Goal: Information Seeking & Learning: Compare options

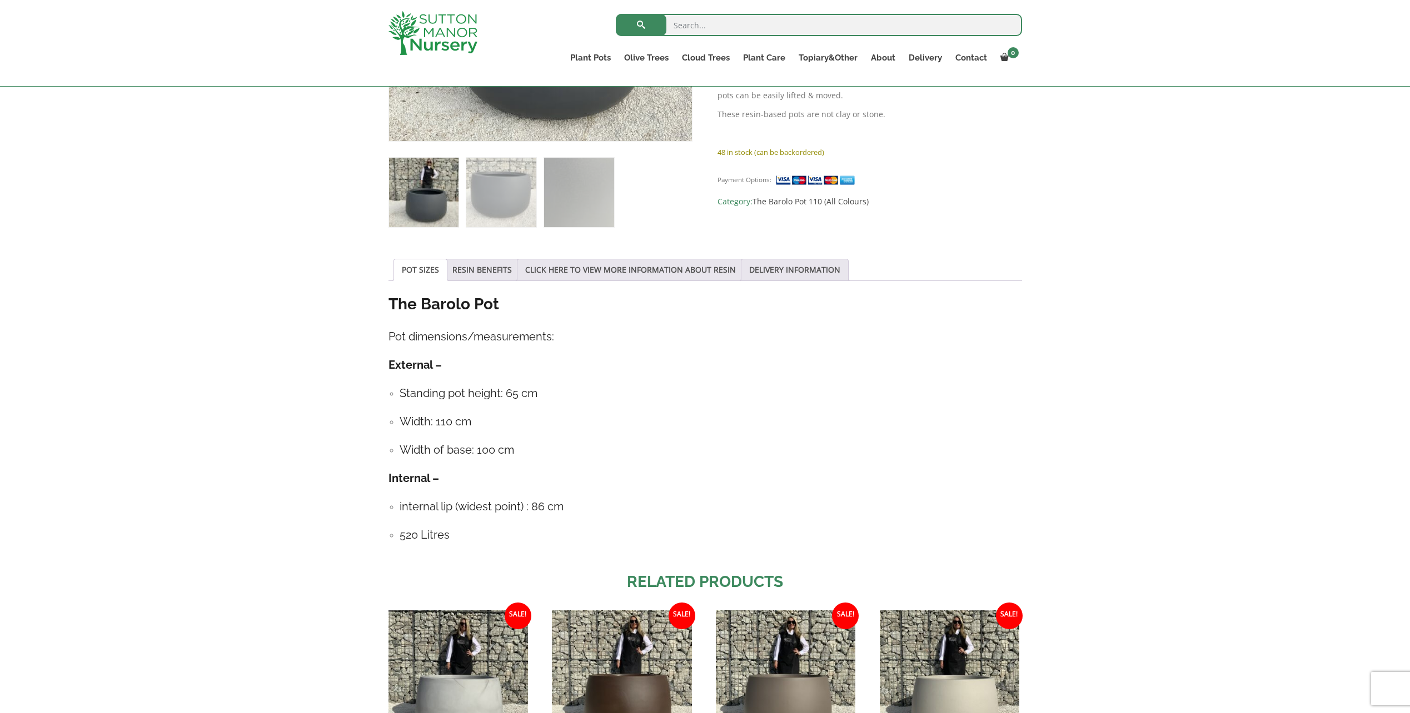
scroll to position [167, 0]
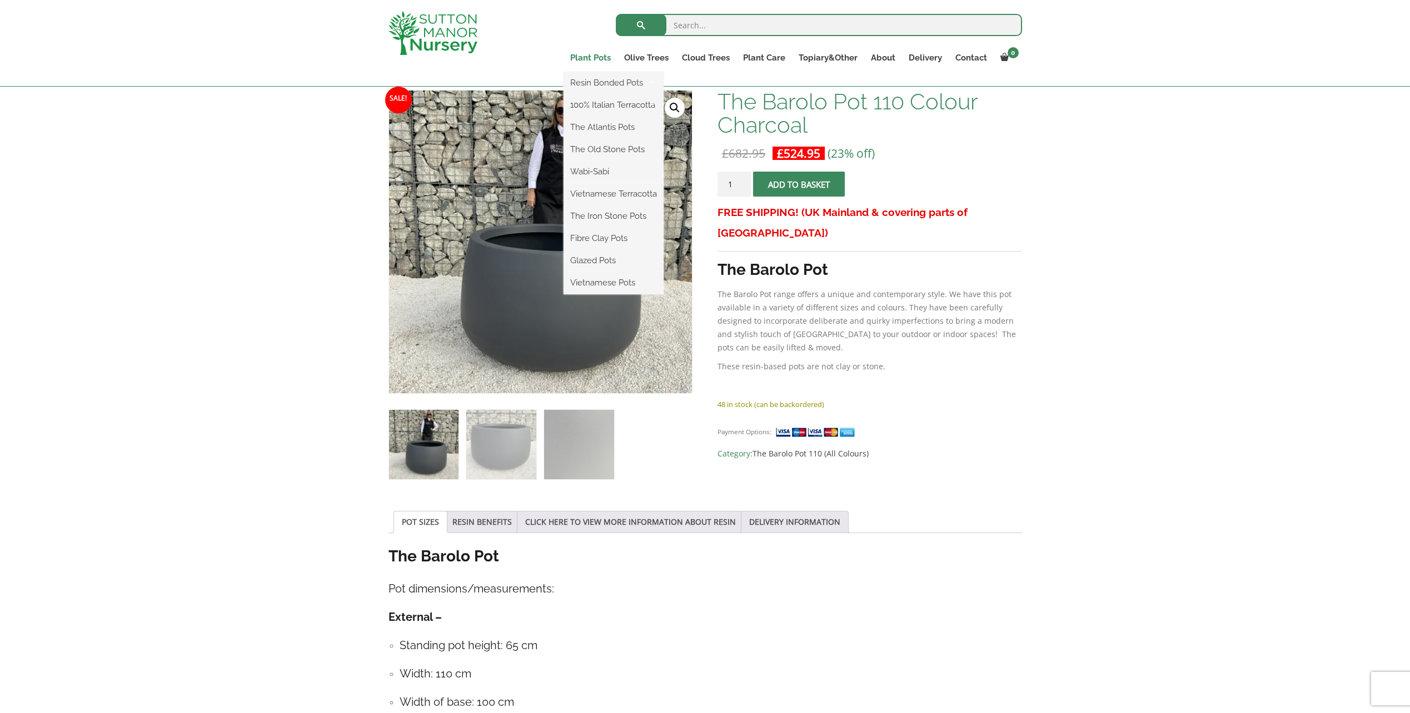
click at [593, 61] on link "Plant Pots" at bounding box center [590, 58] width 54 height 16
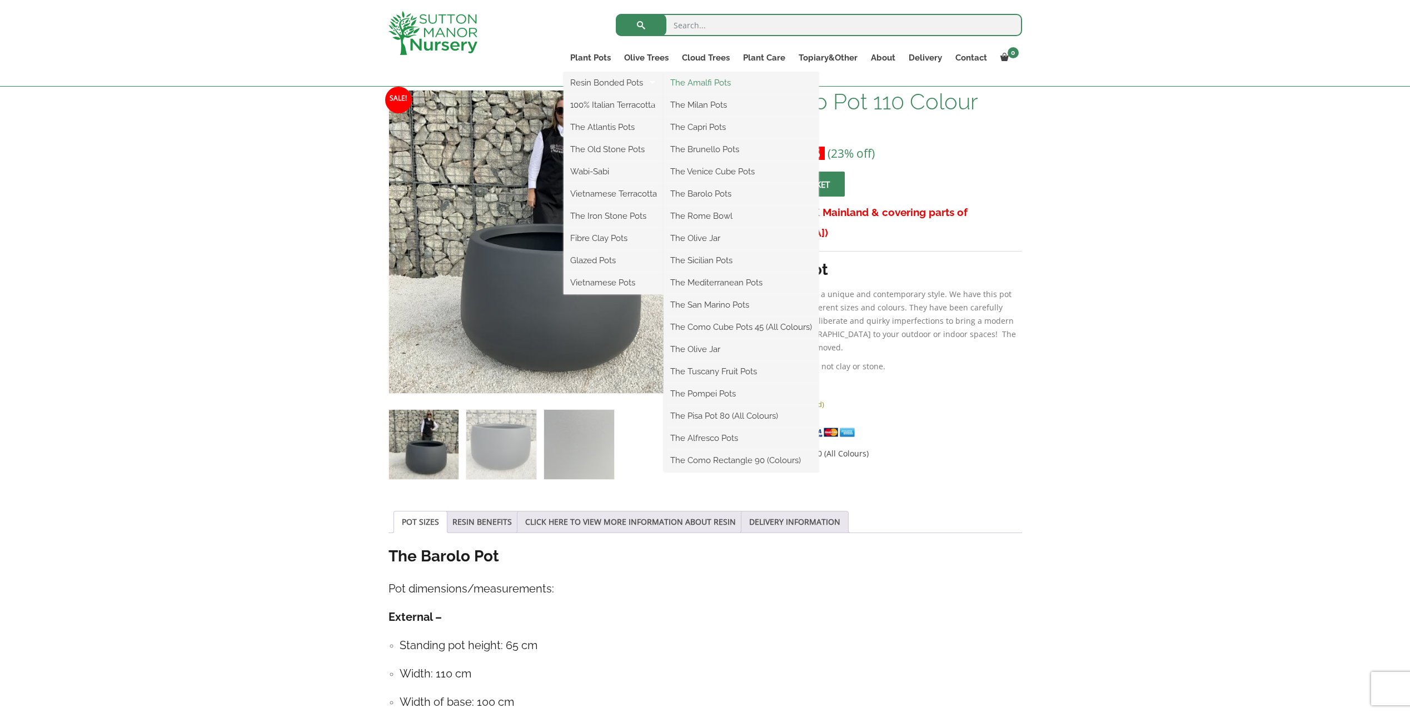
click at [715, 79] on link "The Amalfi Pots" at bounding box center [740, 82] width 155 height 17
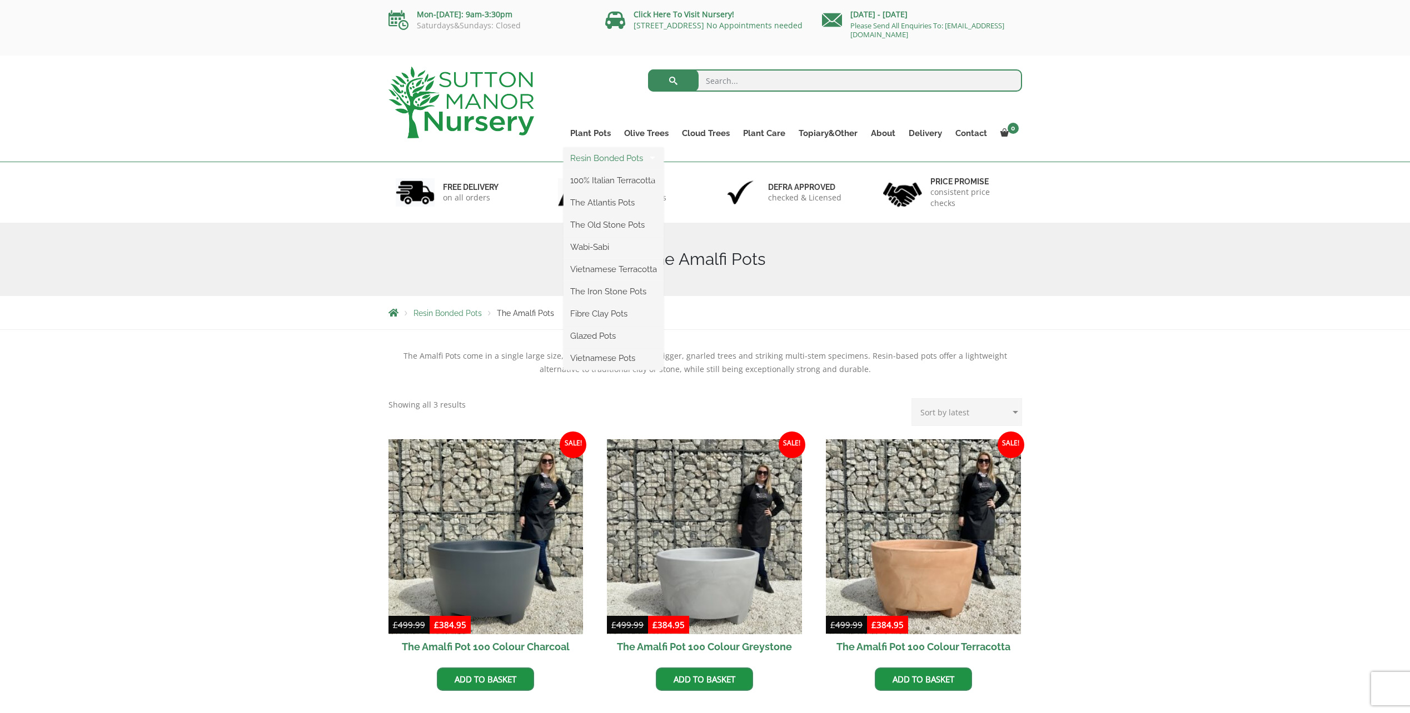
click at [600, 157] on link "Resin Bonded Pots" at bounding box center [613, 158] width 100 height 17
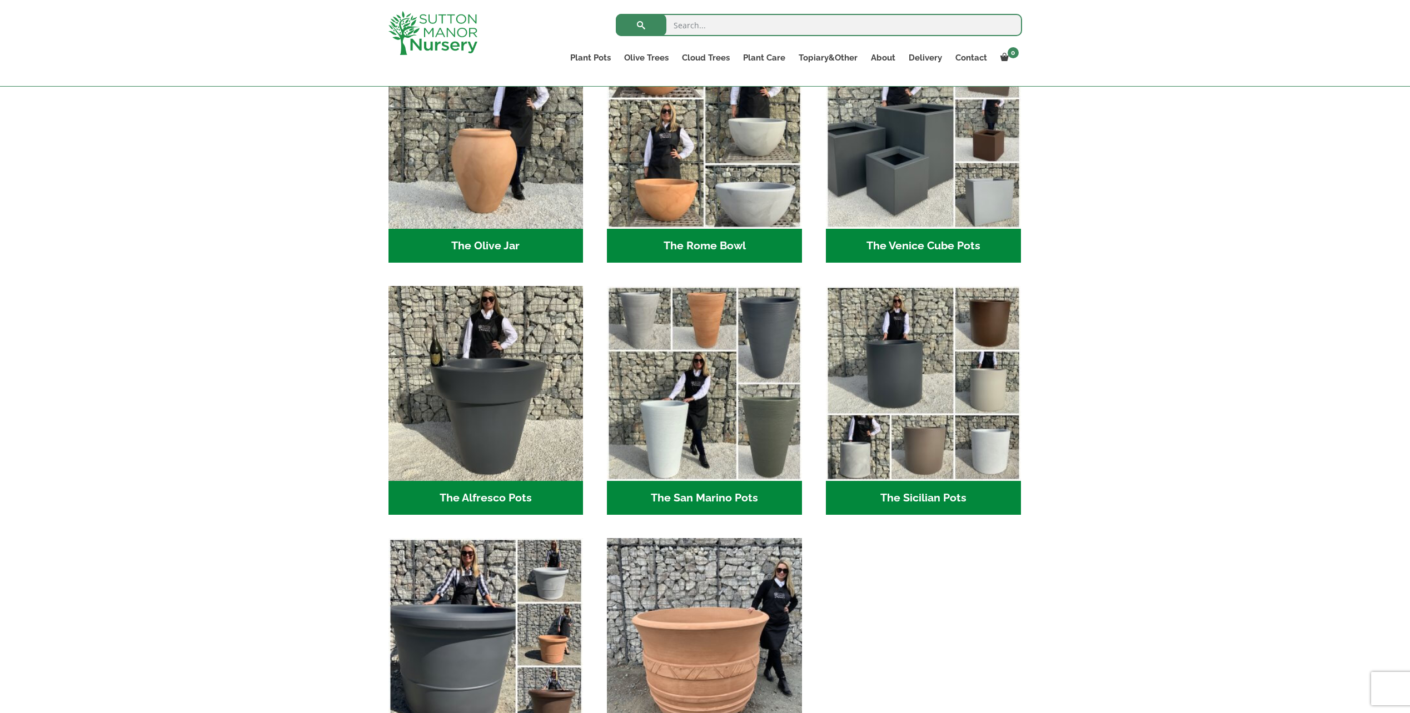
scroll to position [1111, 0]
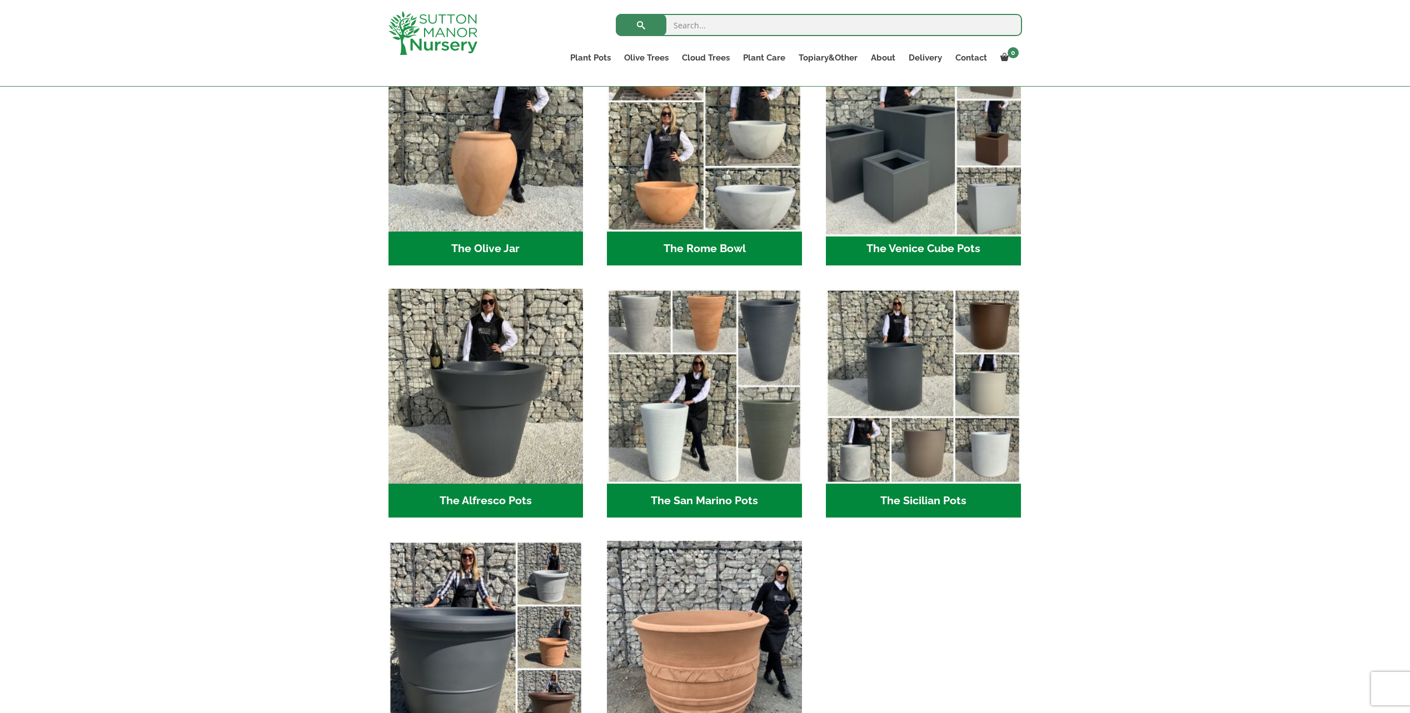
click at [897, 177] on img "Visit product category The Venice Cube Pots" at bounding box center [923, 134] width 204 height 204
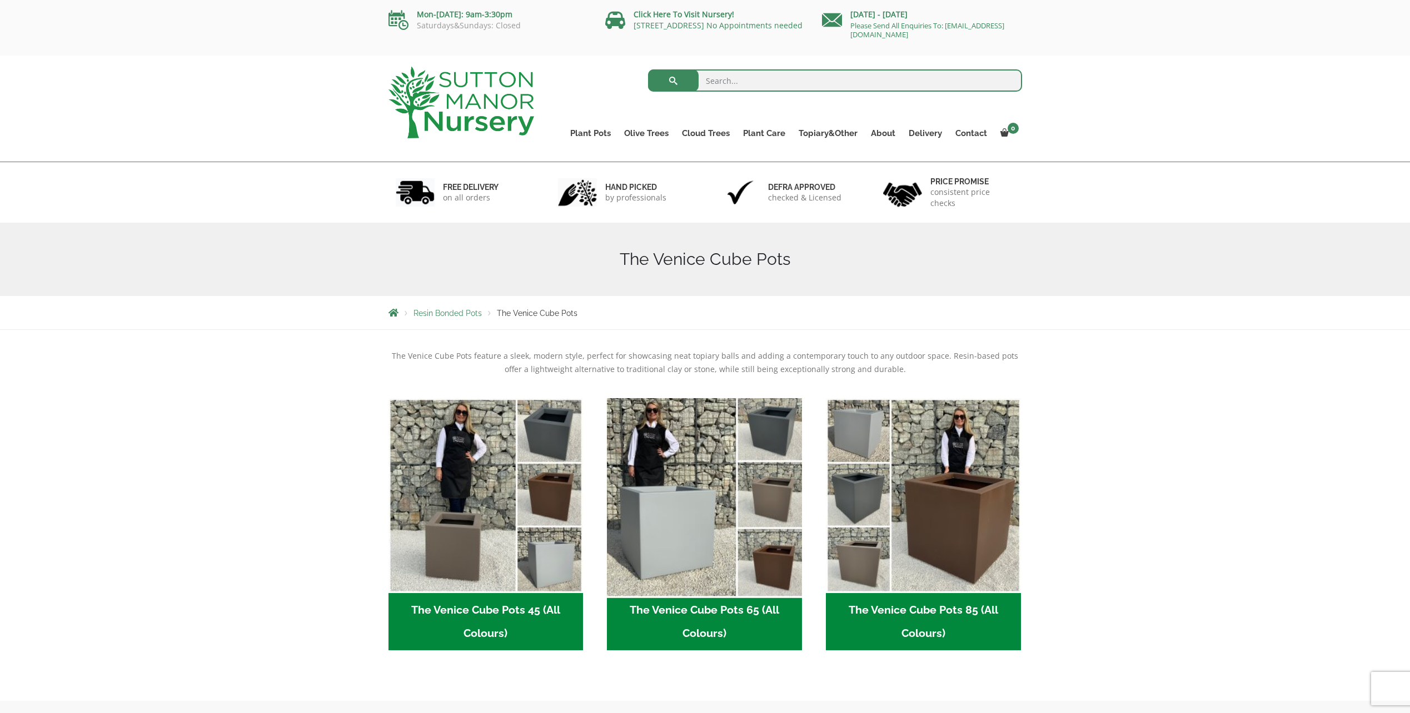
click at [682, 486] on img "Visit product category The Venice Cube Pots 65 (All Colours)" at bounding box center [704, 495] width 204 height 204
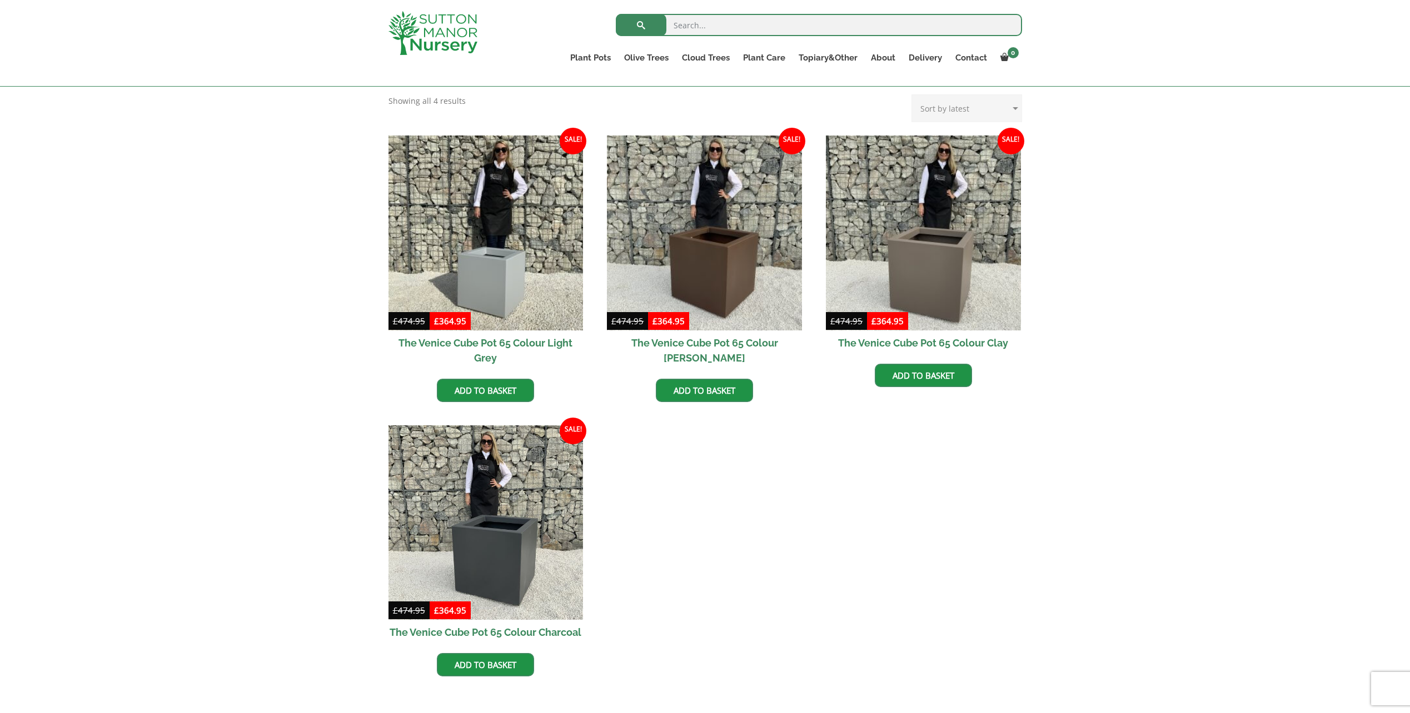
scroll to position [389, 0]
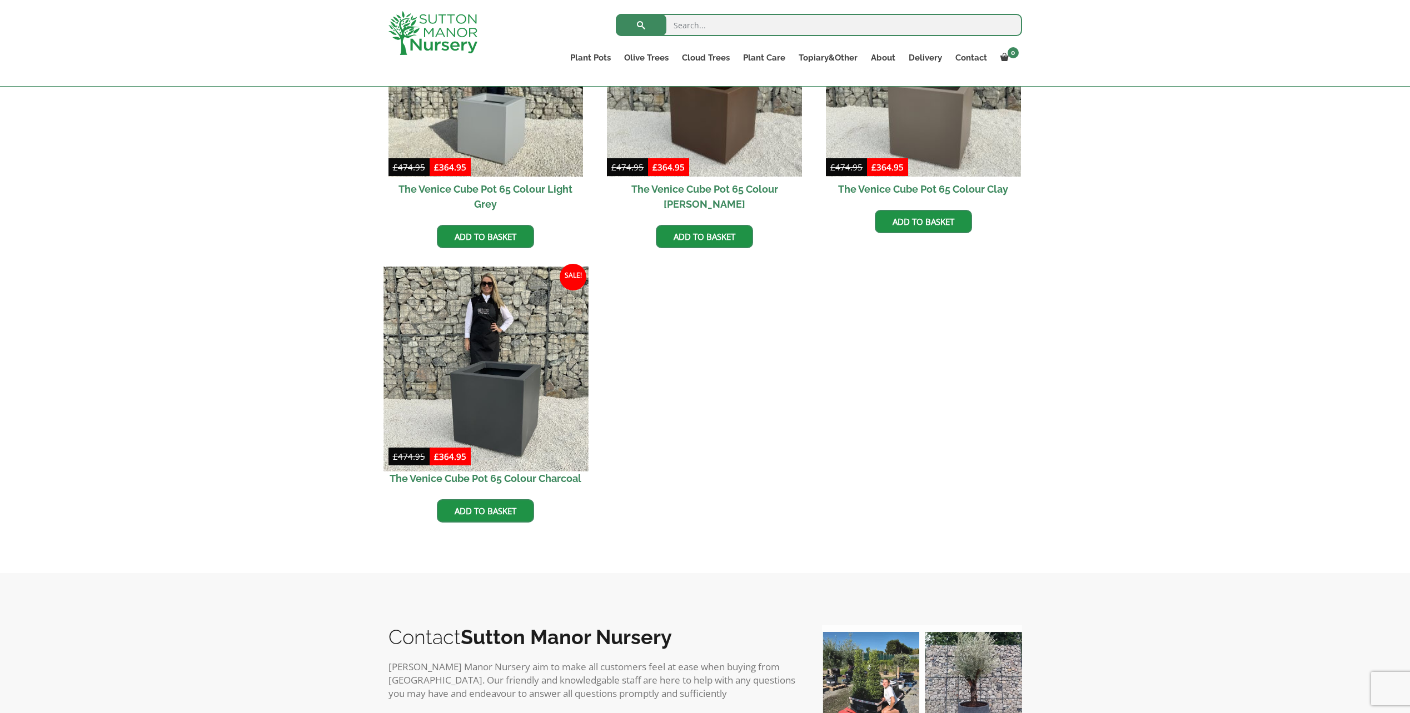
click at [518, 393] on img at bounding box center [485, 369] width 204 height 204
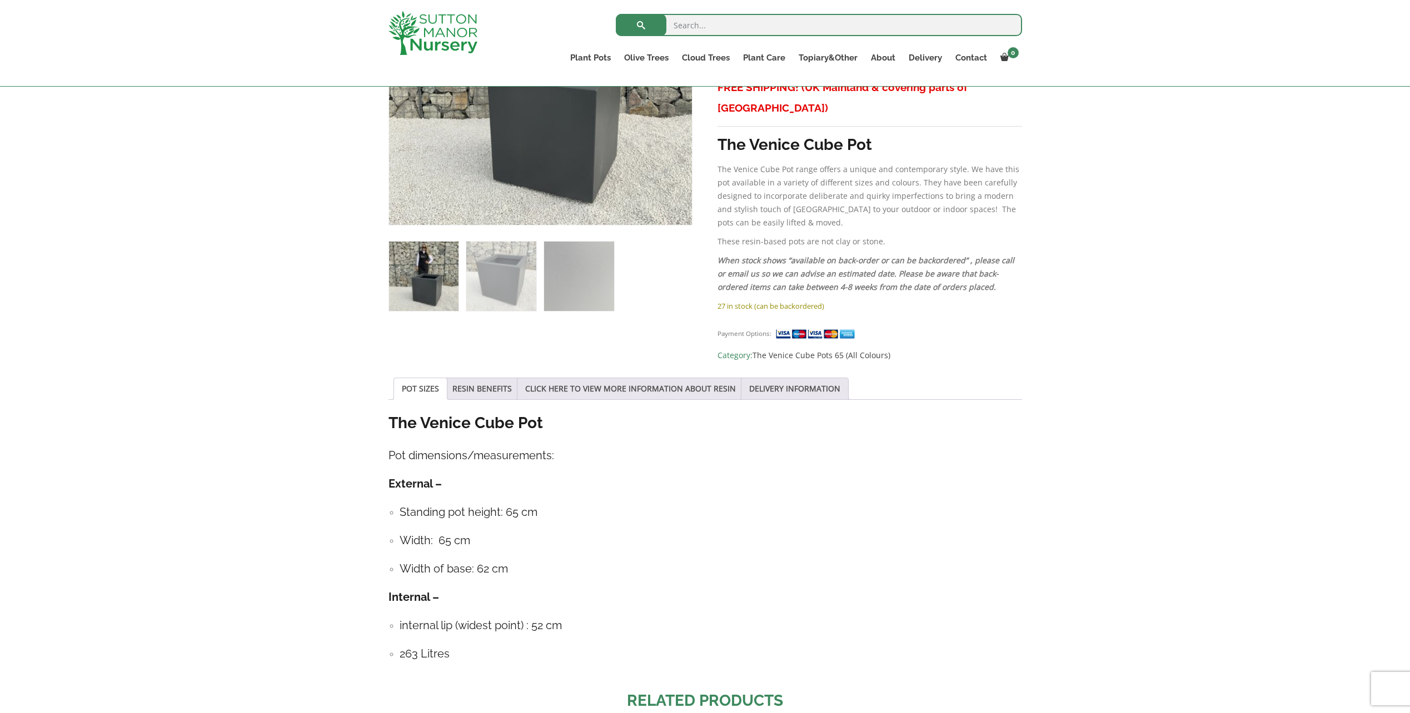
scroll to position [500, 0]
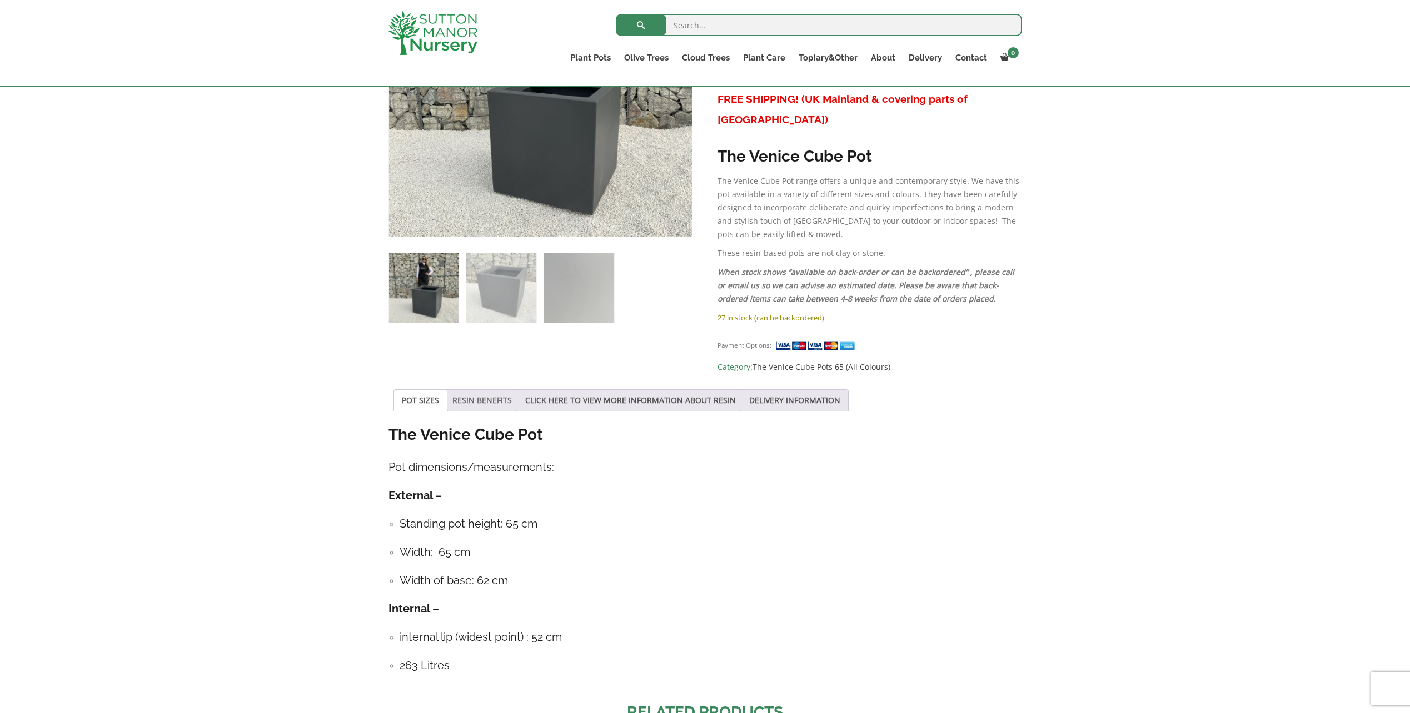
click at [497, 390] on link "RESIN BENEFITS" at bounding box center [481, 400] width 59 height 21
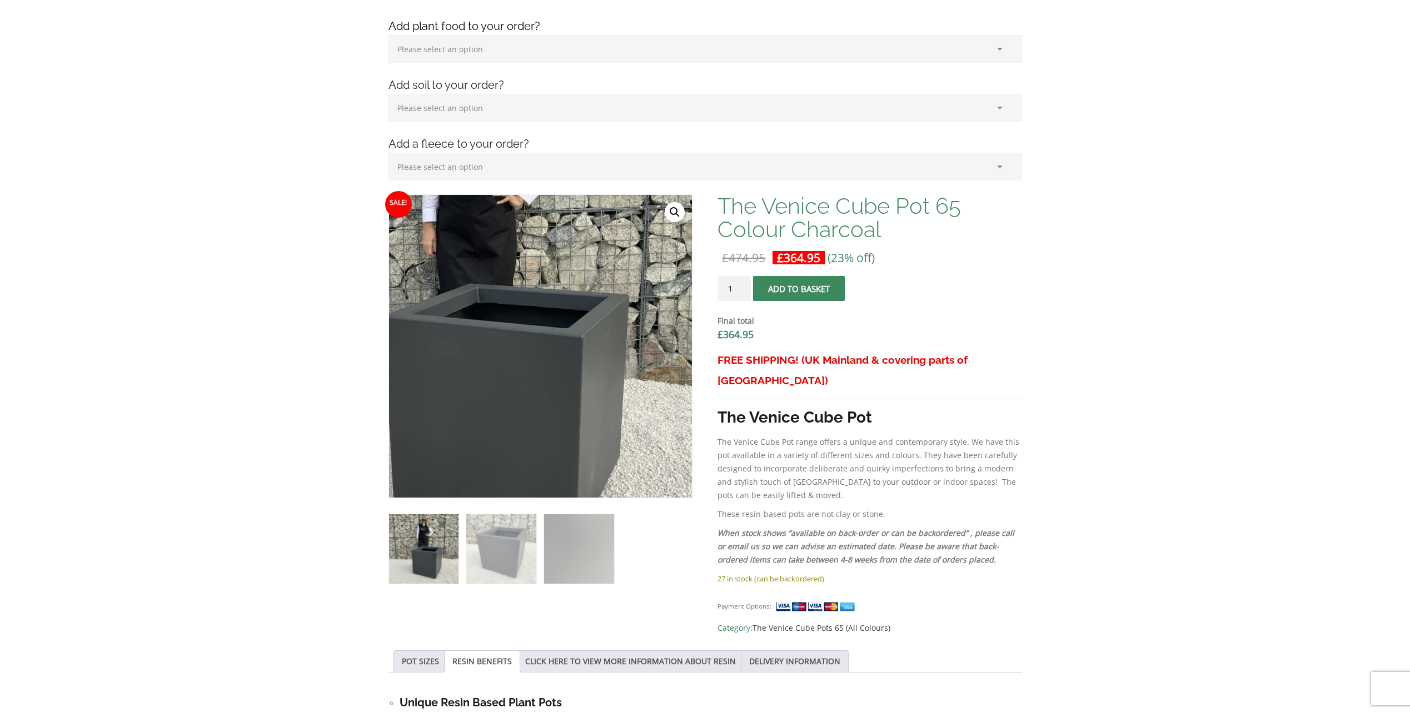
scroll to position [0, 0]
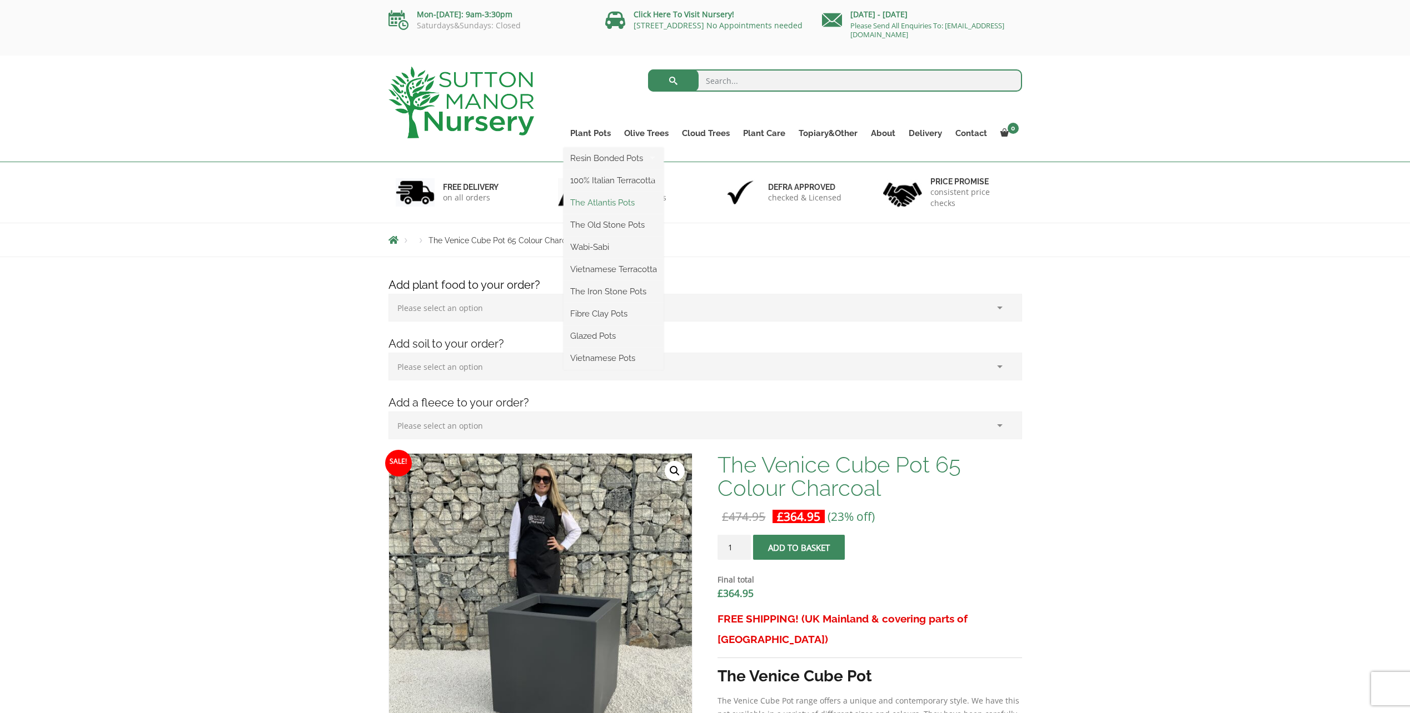
click at [589, 200] on link "The Atlantis Pots" at bounding box center [613, 202] width 100 height 17
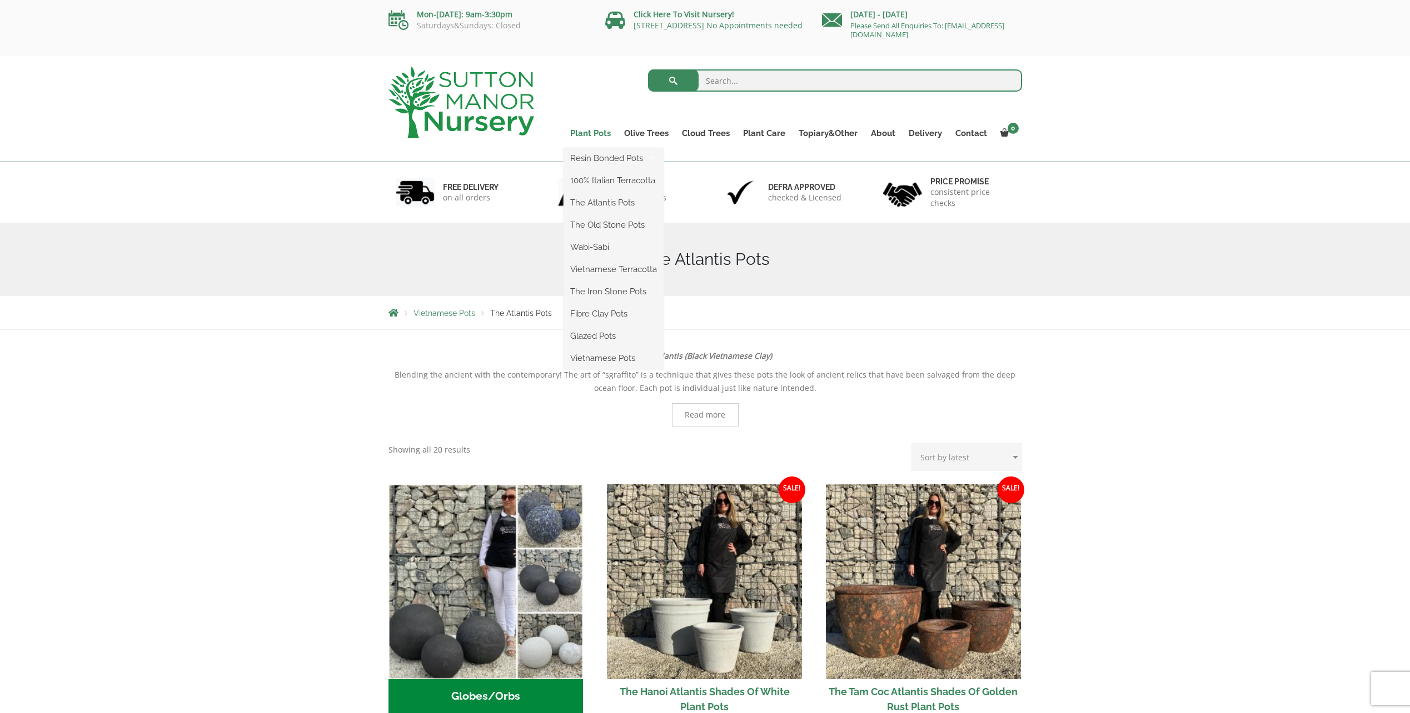
click at [593, 130] on link "Plant Pots" at bounding box center [590, 134] width 54 height 16
click at [596, 291] on link "The Iron Stone Pots" at bounding box center [613, 291] width 100 height 17
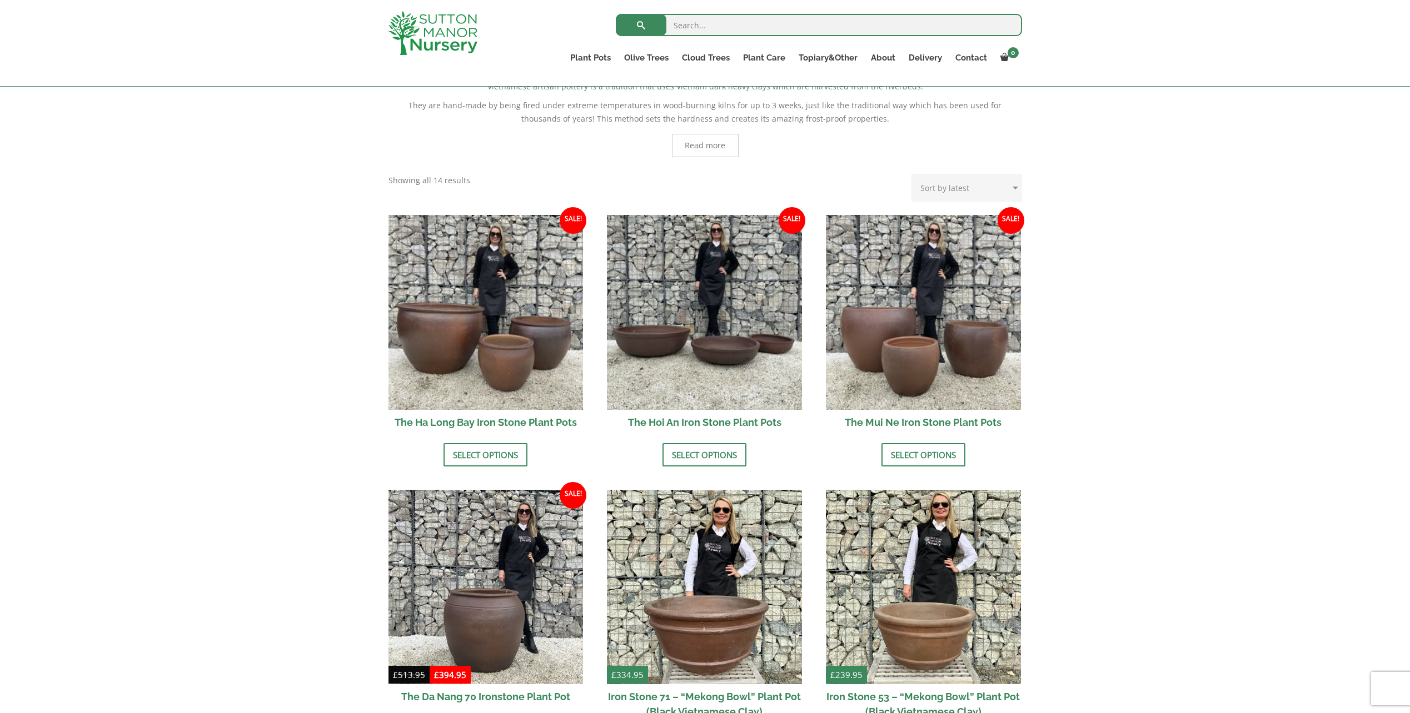
scroll to position [278, 0]
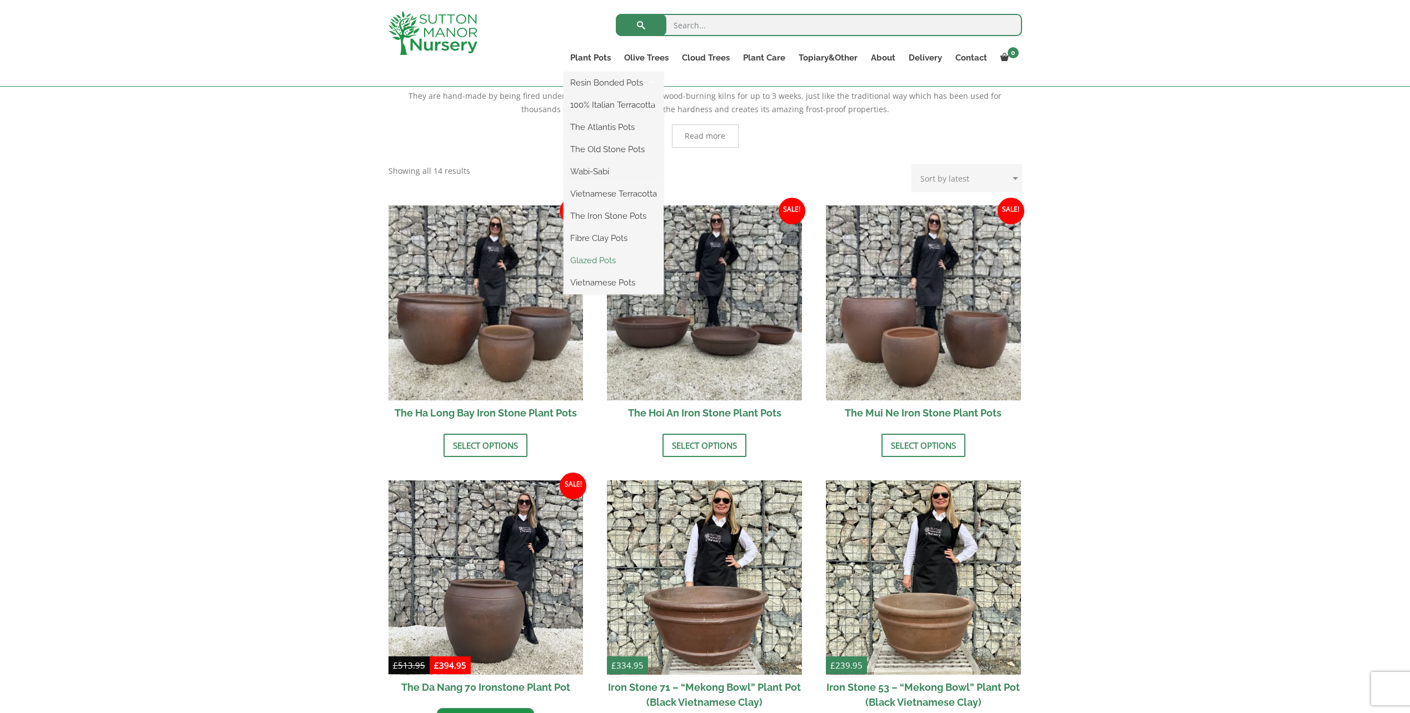
click at [586, 259] on link "Glazed Pots" at bounding box center [613, 260] width 100 height 17
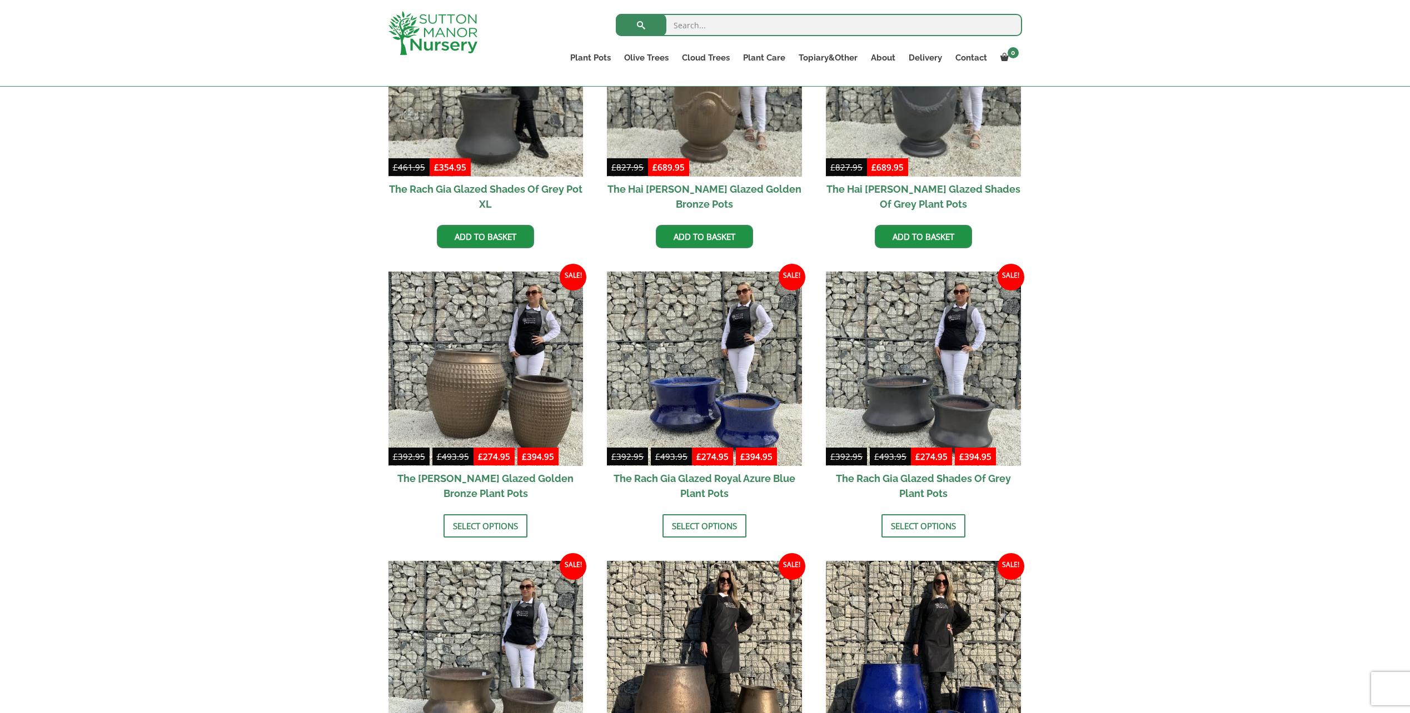
scroll to position [56, 0]
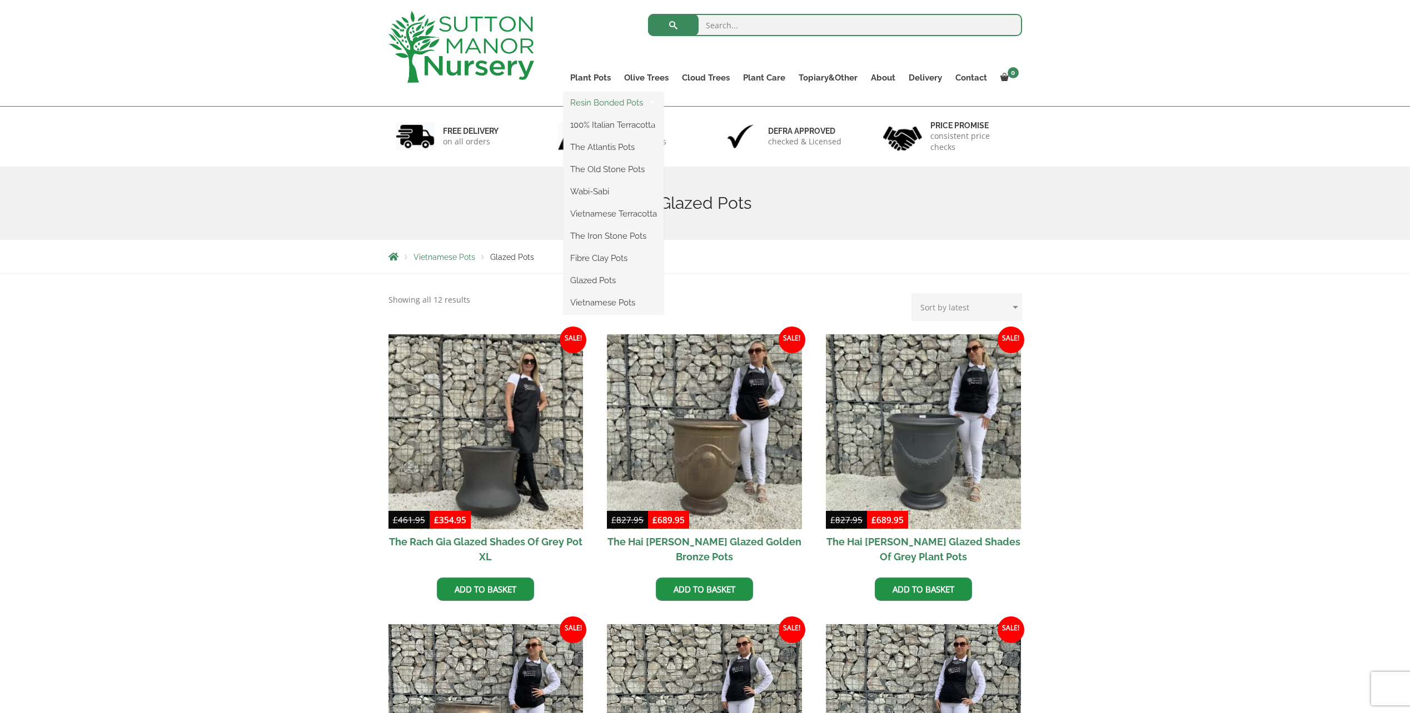
click at [601, 103] on link "Resin Bonded Pots" at bounding box center [613, 102] width 100 height 17
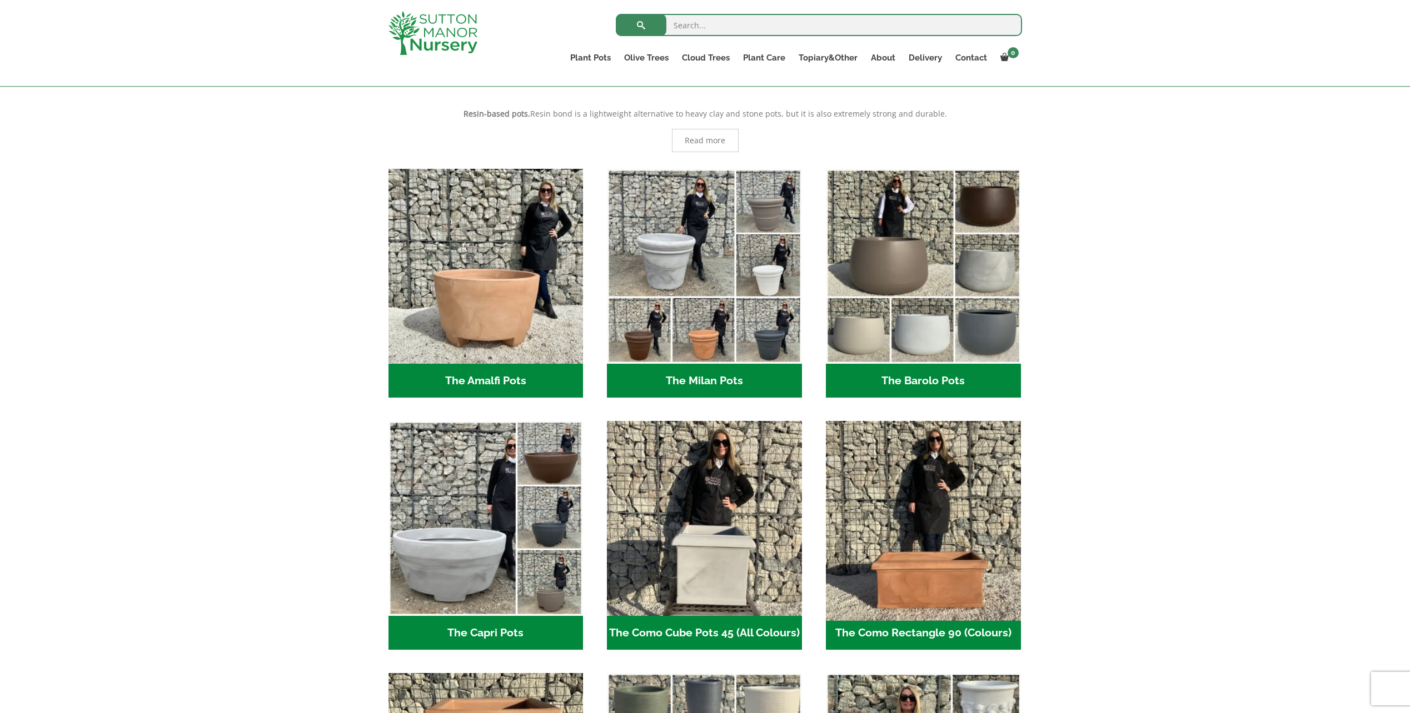
scroll to position [167, 0]
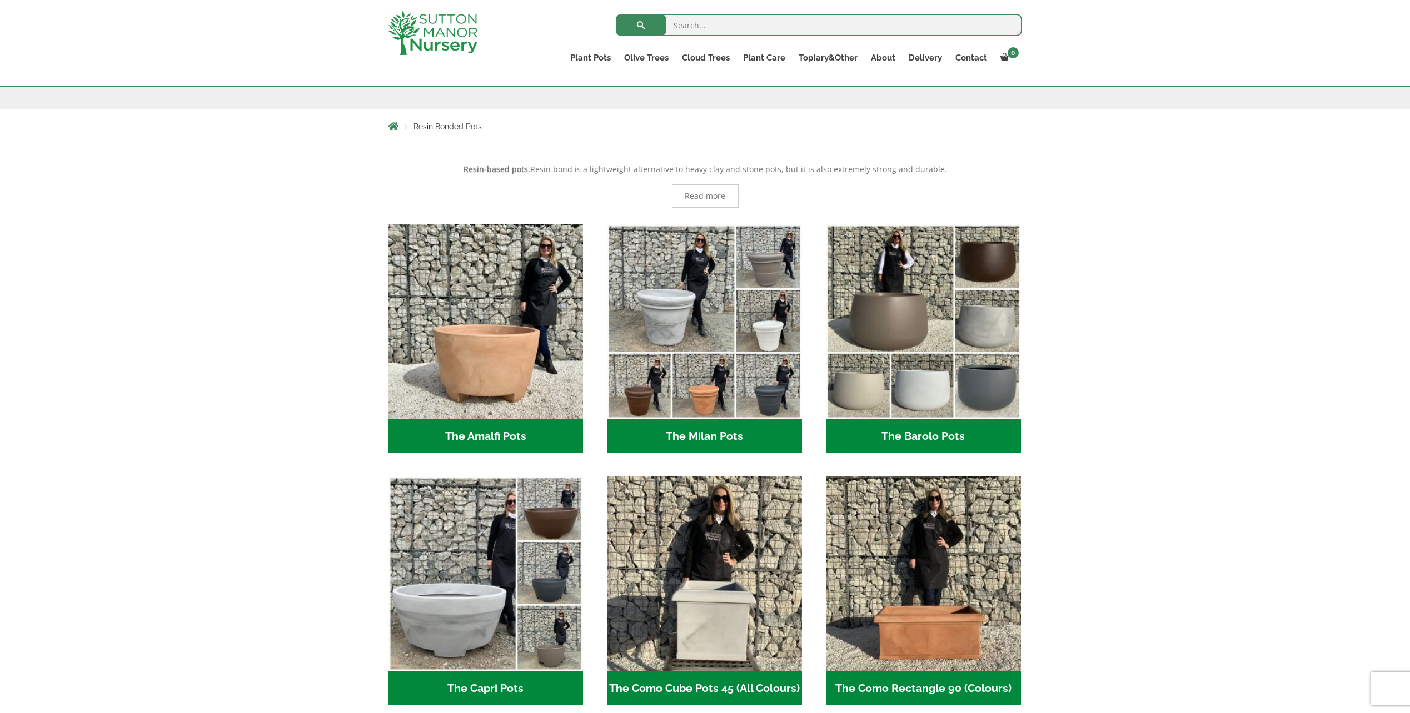
drag, startPoint x: 466, startPoint y: 2, endPoint x: 250, endPoint y: 211, distance: 300.6
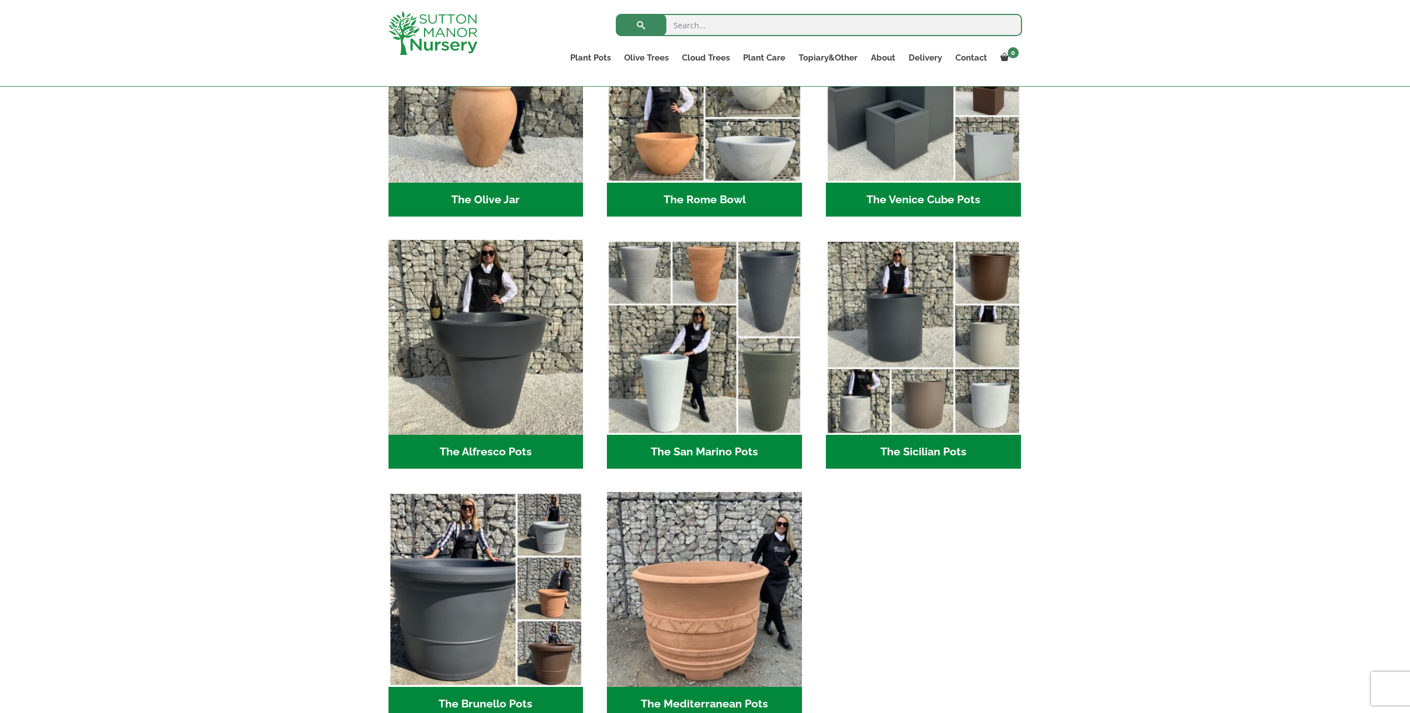
scroll to position [1389, 0]
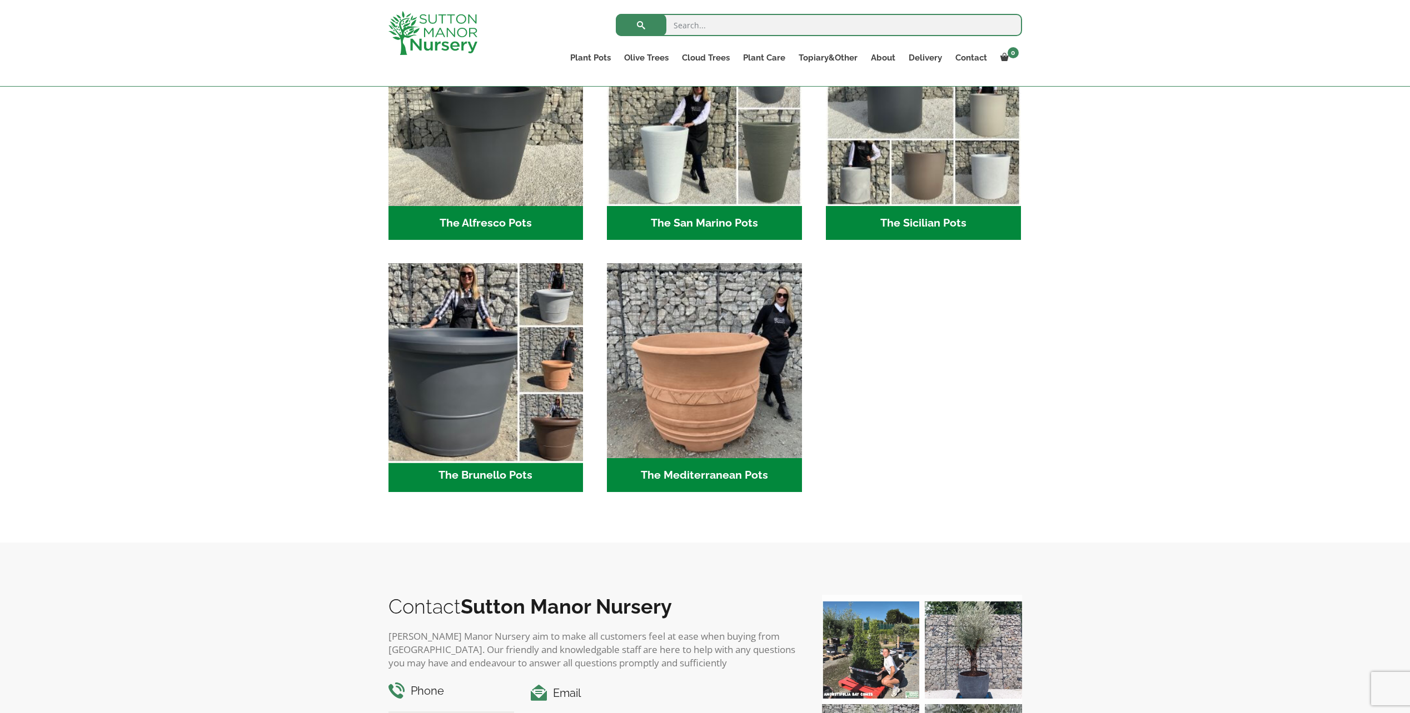
click at [449, 348] on img "Visit product category The Brunello Pots" at bounding box center [485, 361] width 204 height 204
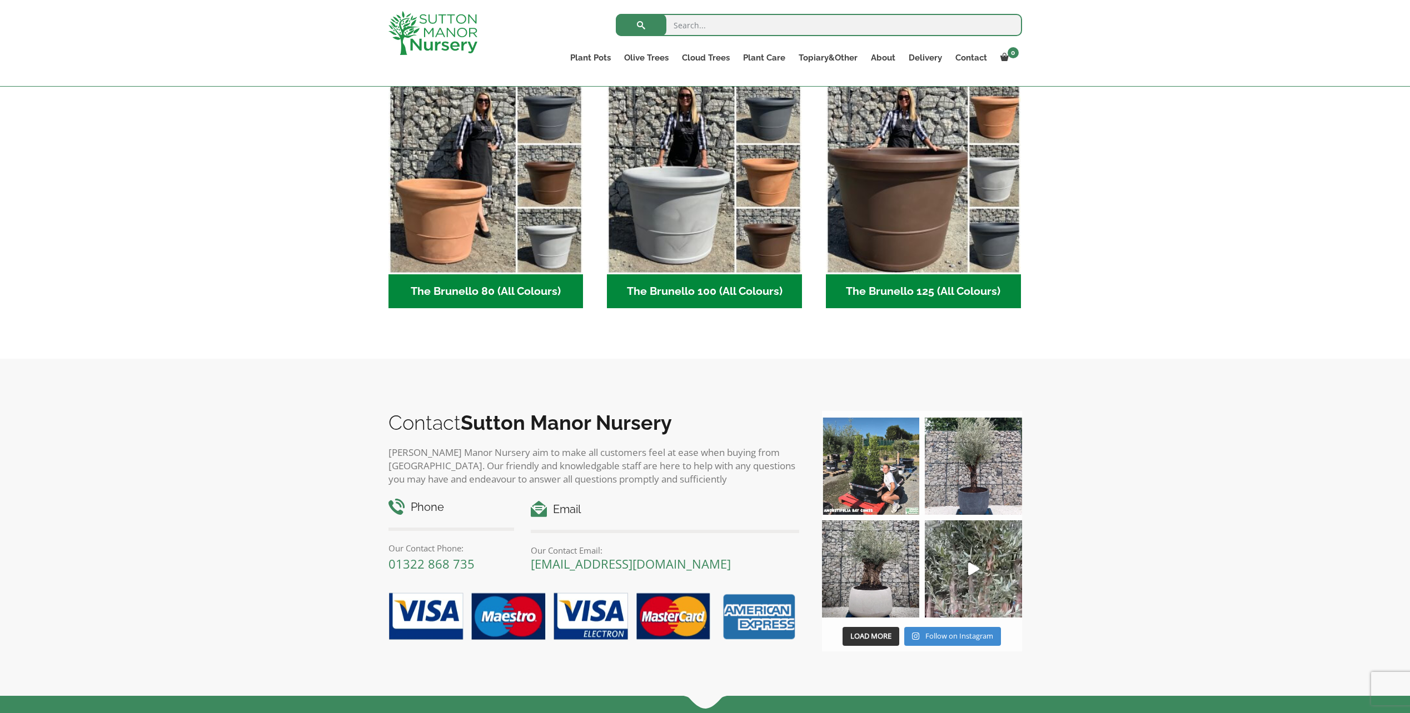
scroll to position [333, 0]
